Goal: Task Accomplishment & Management: Use online tool/utility

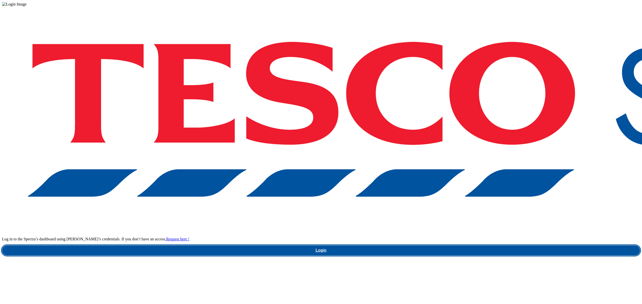
click at [483, 246] on link "Login" at bounding box center [321, 251] width 638 height 10
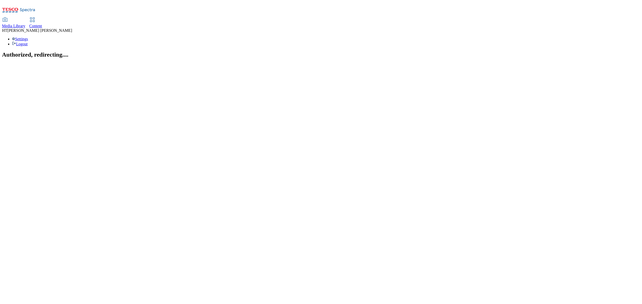
click at [42, 24] on span "Content" at bounding box center [35, 26] width 13 height 4
select select "ghs-[GEOGRAPHIC_DATA]"
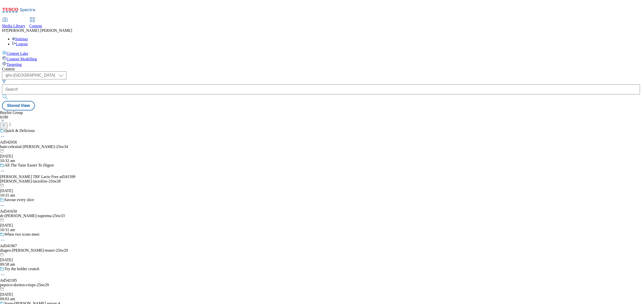
click at [5, 120] on button "button" at bounding box center [2, 121] width 5 height 3
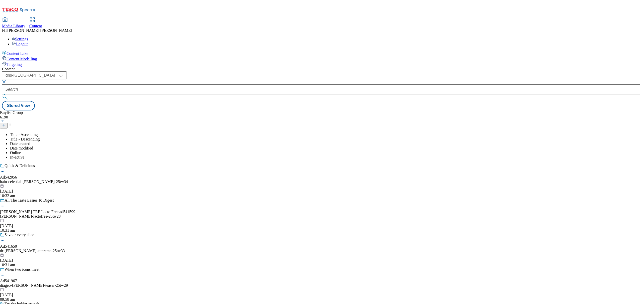
click at [6, 124] on icon at bounding box center [4, 126] width 4 height 4
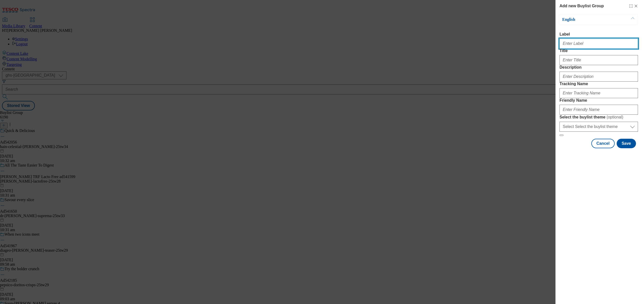
click at [576, 48] on input "Label" at bounding box center [598, 44] width 78 height 10
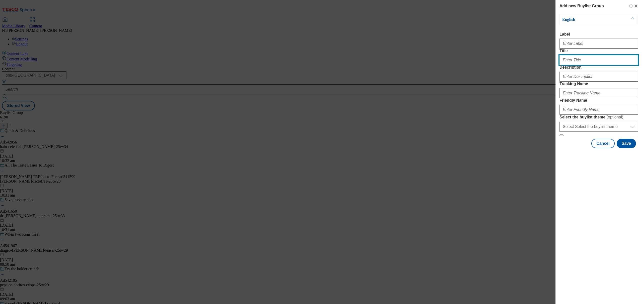
click at [573, 65] on input "Title" at bounding box center [598, 60] width 78 height 10
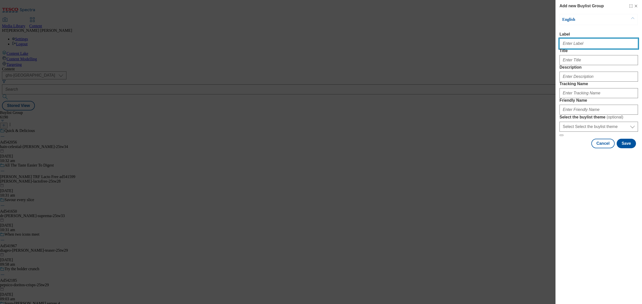
click at [578, 49] on input "Label" at bounding box center [598, 44] width 78 height 10
